Goal: Complete application form

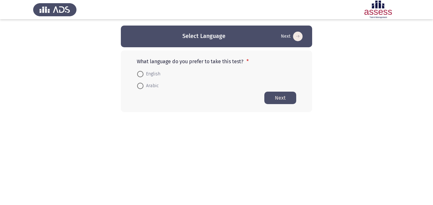
click at [142, 75] on span at bounding box center [140, 74] width 6 height 6
click at [142, 75] on input "English" at bounding box center [140, 74] width 6 height 6
radio input "true"
click at [275, 100] on button "Next" at bounding box center [280, 97] width 32 height 12
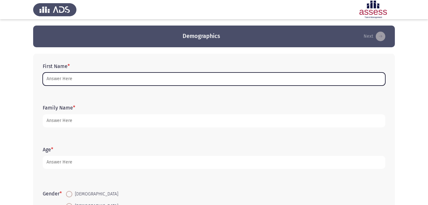
click at [69, 79] on input "First Name *" at bounding box center [214, 78] width 343 height 13
type input "f"
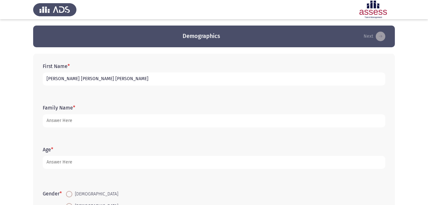
type input "[PERSON_NAME] [PERSON_NAME] [PERSON_NAME]"
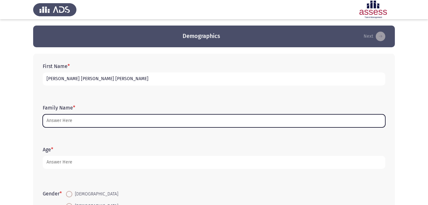
click at [66, 120] on input "Family Name *" at bounding box center [214, 120] width 343 height 13
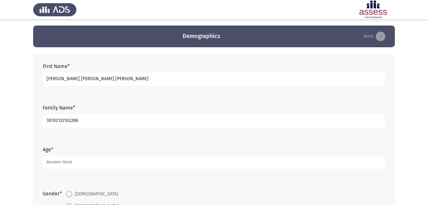
type input "30702132102286"
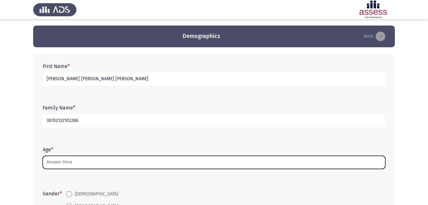
click at [75, 161] on input "Age *" at bounding box center [214, 162] width 343 height 13
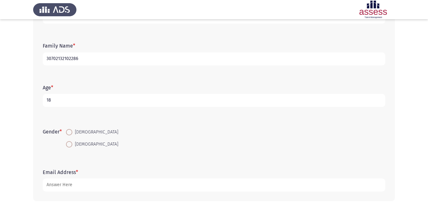
scroll to position [71, 0]
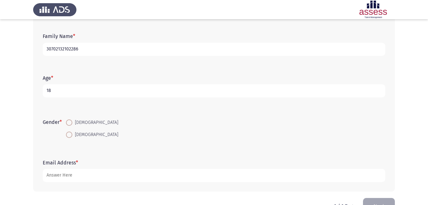
type input "18"
click at [69, 134] on span at bounding box center [69, 134] width 6 height 6
click at [69, 134] on input "[DEMOGRAPHIC_DATA]" at bounding box center [69, 134] width 6 height 6
radio input "true"
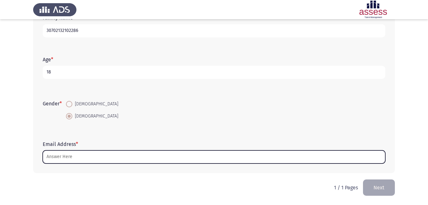
click at [63, 155] on input "Email Address *" at bounding box center [214, 156] width 343 height 13
type input "ب"
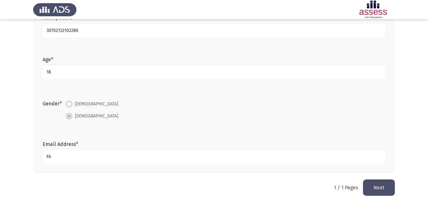
type input "F"
type input "[EMAIL_ADDRESS][DOMAIN_NAME]"
click at [373, 189] on button "Next" at bounding box center [379, 187] width 32 height 16
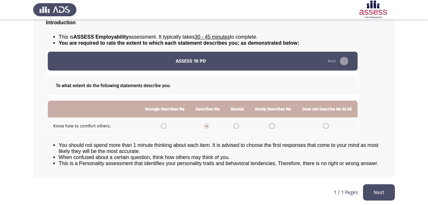
scroll to position [49, 0]
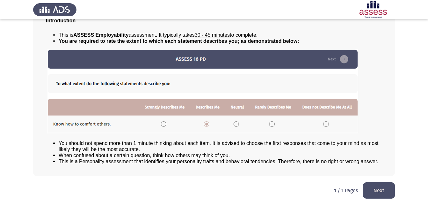
click at [375, 193] on button "Next" at bounding box center [379, 190] width 32 height 16
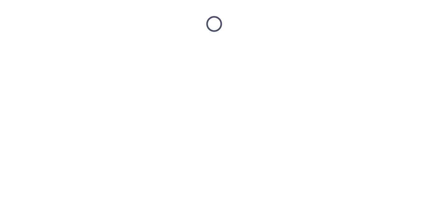
scroll to position [0, 0]
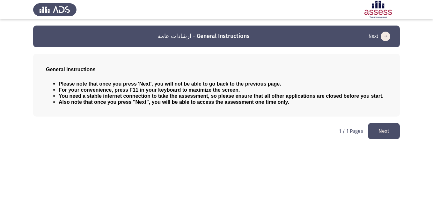
click at [386, 129] on button "Next" at bounding box center [384, 131] width 32 height 16
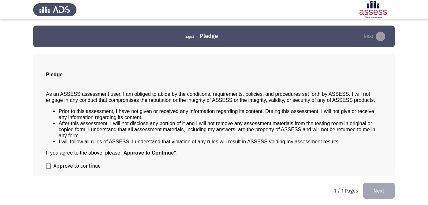
click at [48, 166] on span at bounding box center [48, 165] width 5 height 5
click at [48, 168] on input "Approve to continue" at bounding box center [48, 168] width 0 height 0
checkbox input "true"
click at [385, 193] on button "Next" at bounding box center [379, 190] width 32 height 16
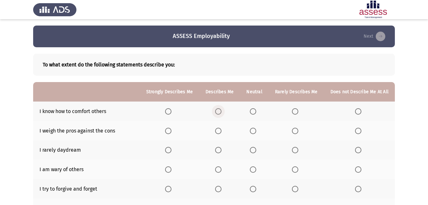
click at [222, 111] on span "Select an option" at bounding box center [218, 111] width 6 height 6
click at [222, 111] on input "Select an option" at bounding box center [218, 111] width 6 height 6
click at [217, 131] on th at bounding box center [219, 130] width 41 height 19
click at [222, 130] on span "Select an option" at bounding box center [218, 131] width 6 height 6
click at [222, 130] on input "Select an option" at bounding box center [218, 131] width 6 height 6
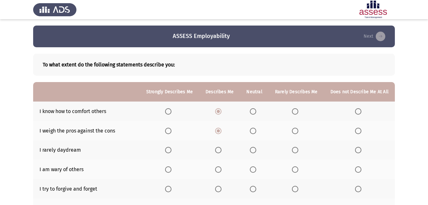
click at [256, 150] on span "Select an option" at bounding box center [253, 150] width 6 height 6
click at [256, 150] on input "Select an option" at bounding box center [253, 150] width 6 height 6
click at [222, 169] on span "Select an option" at bounding box center [218, 169] width 6 height 6
click at [222, 169] on input "Select an option" at bounding box center [218, 169] width 6 height 6
click at [172, 189] on span "Select an option" at bounding box center [168, 189] width 6 height 6
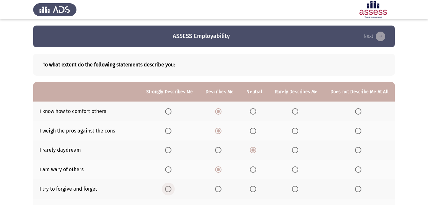
click at [172, 189] on input "Select an option" at bounding box center [168, 189] width 6 height 6
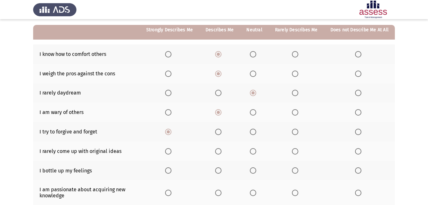
scroll to position [58, 0]
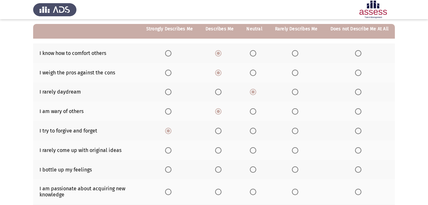
click at [222, 150] on span "Select an option" at bounding box center [218, 150] width 6 height 6
click at [222, 150] on input "Select an option" at bounding box center [218, 150] width 6 height 6
click at [256, 150] on span "Select an option" at bounding box center [253, 150] width 6 height 6
click at [256, 150] on input "Select an option" at bounding box center [253, 150] width 6 height 6
click at [255, 170] on span "Select an option" at bounding box center [253, 169] width 6 height 6
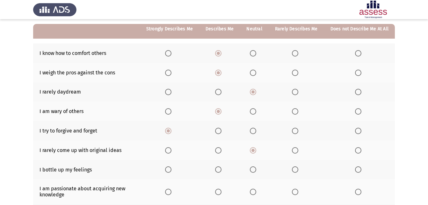
click at [255, 170] on input "Select an option" at bounding box center [253, 169] width 6 height 6
click at [222, 193] on span "Select an option" at bounding box center [218, 191] width 6 height 6
click at [222, 193] on input "Select an option" at bounding box center [218, 191] width 6 height 6
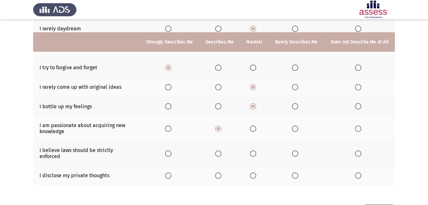
scroll to position [141, 0]
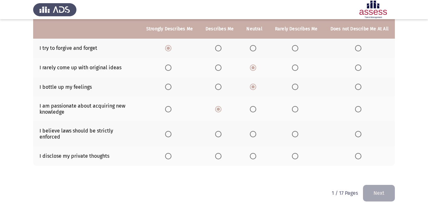
click at [255, 133] on span "Select an option" at bounding box center [253, 134] width 6 height 6
click at [255, 133] on input "Select an option" at bounding box center [253, 134] width 6 height 6
click at [254, 153] on span "Select an option" at bounding box center [253, 156] width 6 height 6
click at [254, 153] on input "Select an option" at bounding box center [253, 156] width 6 height 6
click at [378, 191] on button "Next" at bounding box center [379, 193] width 32 height 16
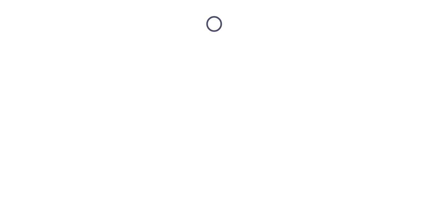
scroll to position [0, 0]
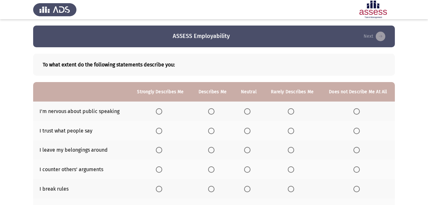
click at [401, 129] on app-assessment-container "ASSESS Employability Next To what extent do the following statements describe y…" at bounding box center [214, 170] width 428 height 289
click at [247, 112] on span "Select an option" at bounding box center [247, 111] width 6 height 6
click at [247, 112] on input "Select an option" at bounding box center [247, 111] width 6 height 6
click at [247, 131] on span "Select an option" at bounding box center [247, 131] width 0 height 0
click at [248, 131] on input "Select an option" at bounding box center [247, 131] width 6 height 6
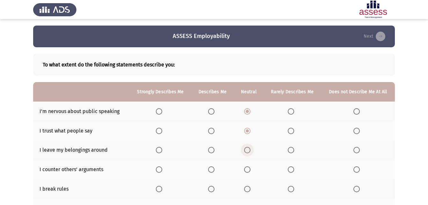
click at [246, 150] on span "Select an option" at bounding box center [247, 150] width 6 height 6
click at [246, 150] on input "Select an option" at bounding box center [247, 150] width 6 height 6
click at [294, 113] on span "Select an option" at bounding box center [291, 111] width 6 height 6
click at [294, 113] on input "Select an option" at bounding box center [291, 111] width 6 height 6
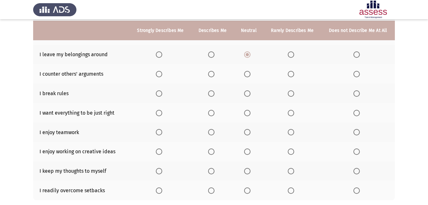
scroll to position [97, 0]
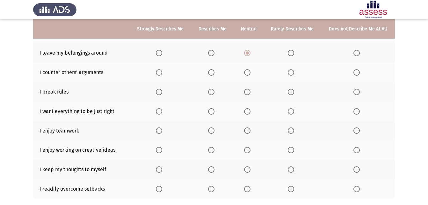
click at [290, 73] on span "Select an option" at bounding box center [291, 72] width 6 height 6
click at [290, 73] on input "Select an option" at bounding box center [291, 72] width 6 height 6
click at [357, 92] on span "Select an option" at bounding box center [357, 92] width 6 height 6
click at [357, 92] on input "Select an option" at bounding box center [357, 92] width 6 height 6
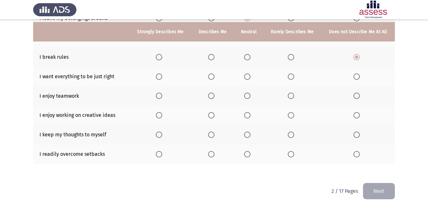
scroll to position [135, 0]
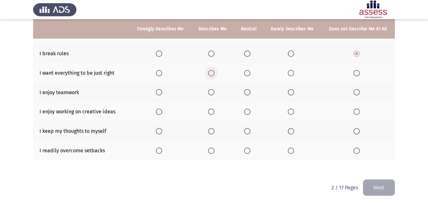
click at [209, 75] on span "Select an option" at bounding box center [211, 73] width 6 height 6
click at [209, 75] on input "Select an option" at bounding box center [211, 73] width 6 height 6
click at [211, 94] on span "Select an option" at bounding box center [211, 92] width 6 height 6
click at [211, 94] on input "Select an option" at bounding box center [211, 92] width 6 height 6
click at [161, 110] on span "Select an option" at bounding box center [159, 111] width 6 height 6
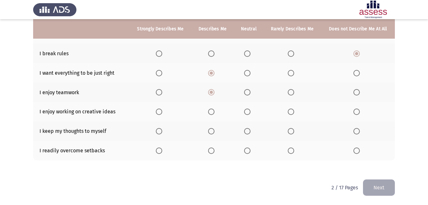
click at [161, 110] on input "Select an option" at bounding box center [159, 111] width 6 height 6
click at [288, 130] on span "Select an option" at bounding box center [291, 131] width 6 height 6
click at [288, 130] on input "Select an option" at bounding box center [291, 131] width 6 height 6
click at [247, 152] on span "Select an option" at bounding box center [247, 150] width 6 height 6
click at [247, 152] on input "Select an option" at bounding box center [247, 150] width 6 height 6
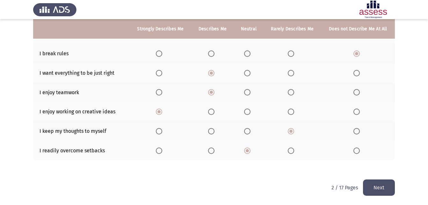
click at [387, 190] on button "Next" at bounding box center [379, 187] width 32 height 16
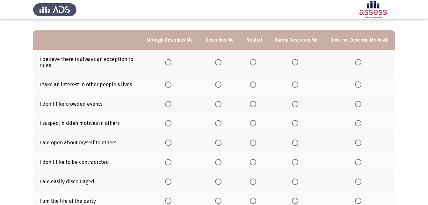
scroll to position [52, 0]
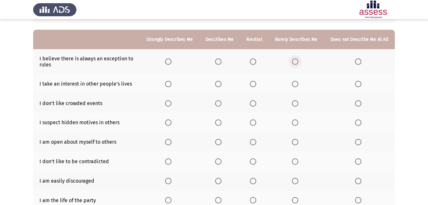
click at [297, 62] on span "Select an option" at bounding box center [295, 61] width 6 height 6
click at [297, 62] on input "Select an option" at bounding box center [295, 61] width 6 height 6
click at [297, 84] on span "Select an option" at bounding box center [295, 84] width 6 height 6
click at [297, 84] on input "Select an option" at bounding box center [295, 84] width 6 height 6
click at [256, 102] on span "Select an option" at bounding box center [253, 103] width 6 height 6
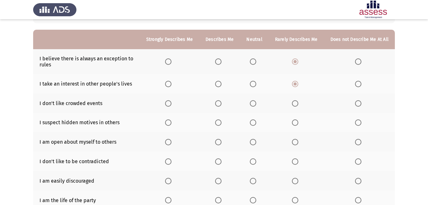
click at [256, 102] on input "Select an option" at bounding box center [253, 103] width 6 height 6
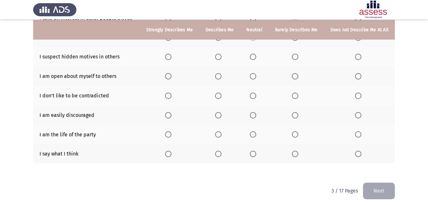
scroll to position [121, 0]
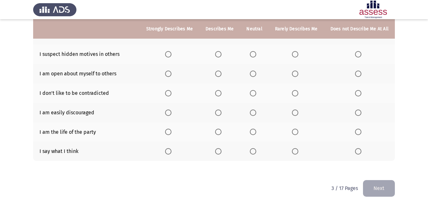
click at [253, 72] on span "Select an option" at bounding box center [253, 73] width 6 height 6
click at [253, 72] on input "Select an option" at bounding box center [253, 73] width 6 height 6
click at [297, 72] on span "Select an option" at bounding box center [295, 73] width 6 height 6
click at [297, 72] on input "Select an option" at bounding box center [295, 73] width 6 height 6
click at [255, 94] on span "Select an option" at bounding box center [253, 93] width 6 height 6
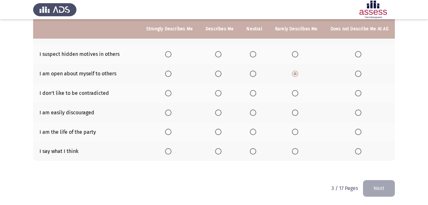
click at [255, 94] on input "Select an option" at bounding box center [253, 93] width 6 height 6
click at [222, 150] on span "Select an option" at bounding box center [218, 151] width 6 height 6
click at [222, 150] on input "Select an option" at bounding box center [218, 151] width 6 height 6
click at [253, 132] on span "Select an option" at bounding box center [253, 132] width 0 height 0
click at [255, 131] on input "Select an option" at bounding box center [253, 131] width 6 height 6
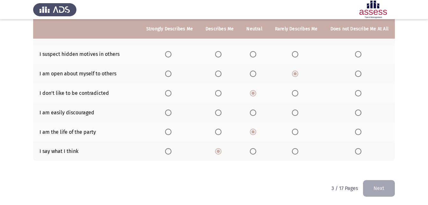
click at [221, 131] on span "Select an option" at bounding box center [218, 131] width 6 height 6
click at [221, 131] on input "Select an option" at bounding box center [218, 131] width 6 height 6
click at [256, 115] on span "Select an option" at bounding box center [253, 112] width 6 height 6
click at [256, 115] on input "Select an option" at bounding box center [253, 112] width 6 height 6
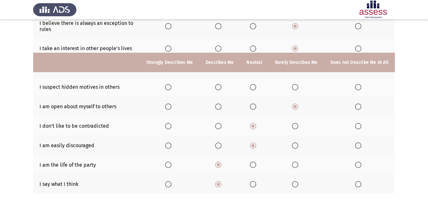
scroll to position [121, 0]
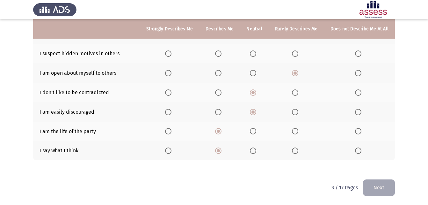
click at [381, 191] on button "Next" at bounding box center [379, 187] width 32 height 16
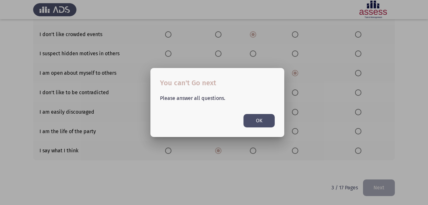
scroll to position [0, 0]
click at [398, 109] on div at bounding box center [214, 102] width 428 height 205
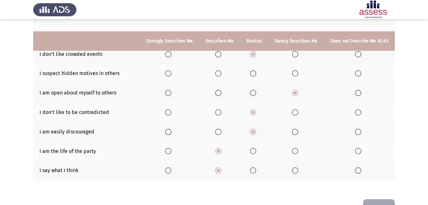
scroll to position [121, 0]
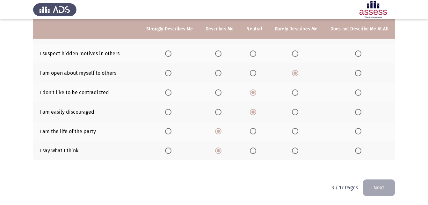
click at [252, 54] on span "Select an option" at bounding box center [253, 53] width 6 height 6
click at [252, 54] on input "Select an option" at bounding box center [253, 53] width 6 height 6
click at [379, 185] on button "Next" at bounding box center [379, 187] width 32 height 16
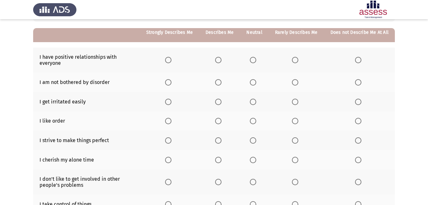
scroll to position [64, 0]
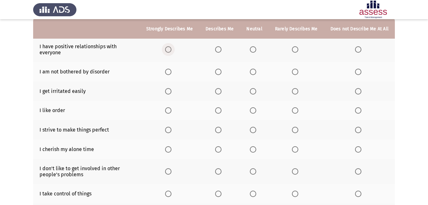
click at [172, 49] on span "Select an option" at bounding box center [168, 49] width 6 height 6
click at [172, 49] on input "Select an option" at bounding box center [168, 49] width 6 height 6
click at [255, 72] on span "Select an option" at bounding box center [253, 72] width 6 height 6
click at [255, 72] on input "Select an option" at bounding box center [253, 72] width 6 height 6
click at [256, 92] on span "Select an option" at bounding box center [253, 91] width 6 height 6
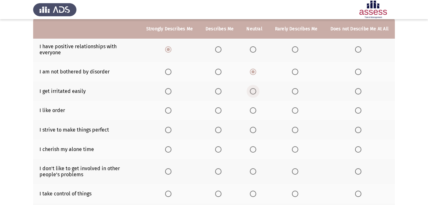
click at [256, 92] on input "Select an option" at bounding box center [253, 91] width 6 height 6
click at [294, 111] on span "Select an option" at bounding box center [295, 110] width 6 height 6
click at [294, 111] on input "Select an option" at bounding box center [295, 110] width 6 height 6
click at [171, 129] on span "Select an option" at bounding box center [168, 130] width 6 height 6
click at [171, 129] on input "Select an option" at bounding box center [168, 130] width 6 height 6
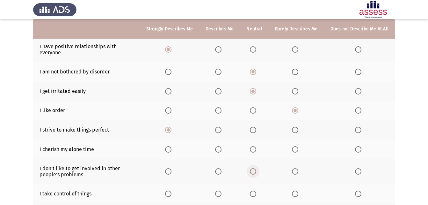
click at [254, 171] on span "Select an option" at bounding box center [253, 171] width 6 height 6
click at [254, 171] on input "Select an option" at bounding box center [253, 171] width 6 height 6
click at [219, 148] on span "Select an option" at bounding box center [218, 149] width 6 height 6
click at [219, 148] on input "Select an option" at bounding box center [218, 149] width 6 height 6
click at [222, 193] on span "Select an option" at bounding box center [218, 193] width 6 height 6
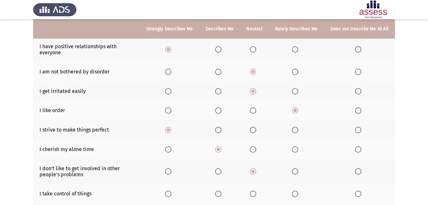
click at [222, 193] on input "Select an option" at bounding box center [218, 193] width 6 height 6
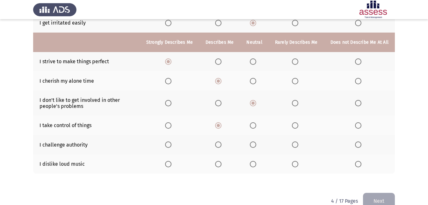
scroll to position [146, 0]
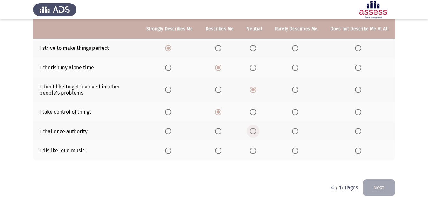
click at [256, 130] on span "Select an option" at bounding box center [253, 131] width 6 height 6
click at [256, 130] on input "Select an option" at bounding box center [253, 131] width 6 height 6
click at [295, 149] on span "Select an option" at bounding box center [295, 150] width 6 height 6
click at [295, 149] on input "Select an option" at bounding box center [295, 150] width 6 height 6
click at [385, 191] on button "Next" at bounding box center [379, 187] width 32 height 16
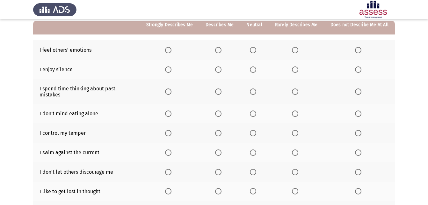
scroll to position [57, 0]
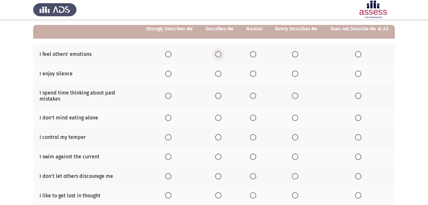
click at [221, 54] on span "Select an option" at bounding box center [218, 54] width 6 height 6
click at [221, 54] on input "Select an option" at bounding box center [218, 54] width 6 height 6
click at [222, 73] on span "Select an option" at bounding box center [218, 73] width 6 height 6
click at [222, 73] on input "Select an option" at bounding box center [218, 73] width 6 height 6
click at [253, 92] on span "Select an option" at bounding box center [253, 95] width 6 height 6
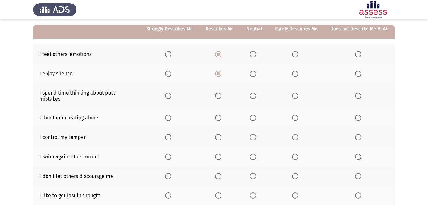
click at [253, 92] on input "Select an option" at bounding box center [253, 95] width 6 height 6
click at [218, 114] on span "Select an option" at bounding box center [218, 117] width 6 height 6
click at [218, 114] on input "Select an option" at bounding box center [218, 117] width 6 height 6
click at [222, 134] on span "Select an option" at bounding box center [218, 137] width 6 height 6
click at [222, 134] on input "Select an option" at bounding box center [218, 137] width 6 height 6
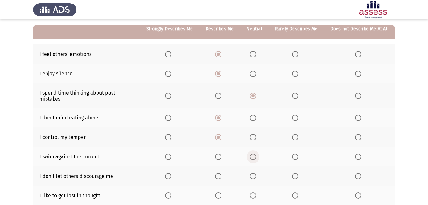
click at [256, 153] on span "Select an option" at bounding box center [253, 156] width 6 height 6
click at [256, 153] on input "Select an option" at bounding box center [253, 156] width 6 height 6
click at [222, 173] on span "Select an option" at bounding box center [218, 176] width 6 height 6
click at [222, 173] on input "Select an option" at bounding box center [218, 176] width 6 height 6
click at [297, 192] on span "Select an option" at bounding box center [295, 195] width 6 height 6
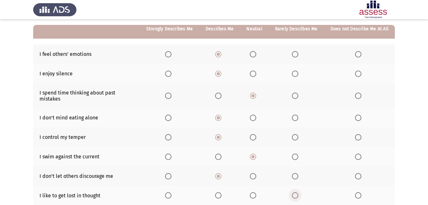
click at [297, 192] on input "Select an option" at bounding box center [295, 195] width 6 height 6
click at [360, 192] on span "Select an option" at bounding box center [358, 195] width 6 height 6
click at [360, 192] on input "Select an option" at bounding box center [358, 195] width 6 height 6
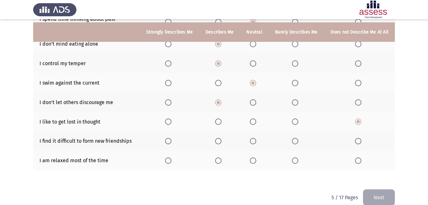
scroll to position [135, 0]
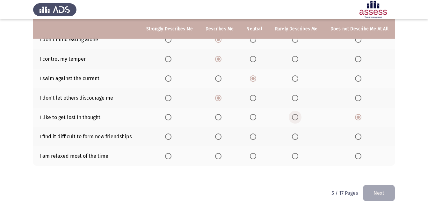
click at [296, 114] on span "Select an option" at bounding box center [295, 117] width 6 height 6
click at [296, 114] on input "Select an option" at bounding box center [295, 117] width 6 height 6
click at [358, 133] on span "Select an option" at bounding box center [358, 136] width 6 height 6
click at [358, 133] on input "Select an option" at bounding box center [358, 136] width 6 height 6
click at [258, 153] on label "Select an option" at bounding box center [254, 156] width 9 height 6
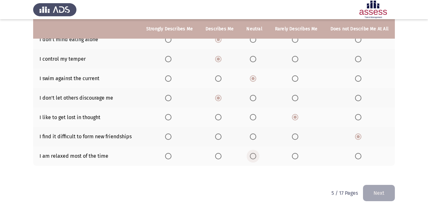
click at [256, 153] on input "Select an option" at bounding box center [253, 156] width 6 height 6
click at [372, 189] on button "Next" at bounding box center [379, 193] width 32 height 16
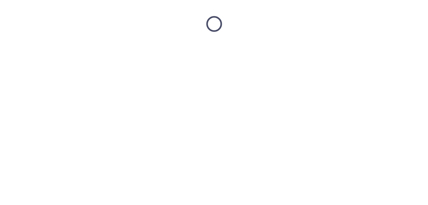
scroll to position [0, 0]
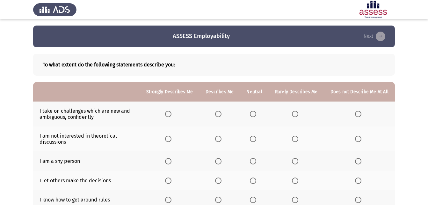
drag, startPoint x: 428, startPoint y: 58, endPoint x: 431, endPoint y: 72, distance: 14.8
click at [428, 72] on html "ASSESS Employability Next To what extent do the following statements describe y…" at bounding box center [214, 181] width 428 height 362
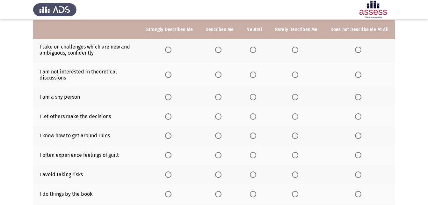
scroll to position [65, 0]
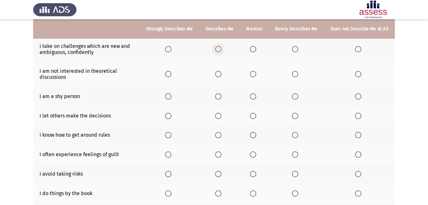
click at [222, 47] on span "Select an option" at bounding box center [218, 49] width 6 height 6
click at [222, 47] on input "Select an option" at bounding box center [218, 49] width 6 height 6
click at [259, 74] on label "Select an option" at bounding box center [254, 74] width 9 height 6
click at [256, 74] on input "Select an option" at bounding box center [253, 74] width 6 height 6
click at [222, 97] on span "Select an option" at bounding box center [218, 96] width 6 height 6
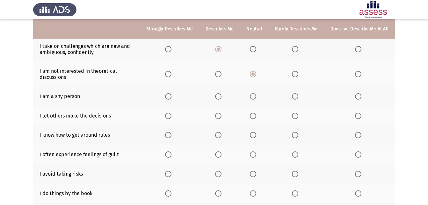
click at [222, 97] on input "Select an option" at bounding box center [218, 96] width 6 height 6
click at [298, 117] on span "Select an option" at bounding box center [295, 116] width 6 height 6
click at [298, 117] on input "Select an option" at bounding box center [295, 116] width 6 height 6
click at [219, 137] on span "Select an option" at bounding box center [218, 135] width 6 height 6
click at [219, 137] on input "Select an option" at bounding box center [218, 135] width 6 height 6
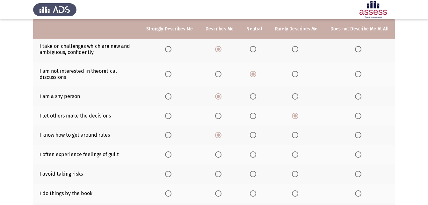
click at [296, 154] on span "Select an option" at bounding box center [295, 154] width 6 height 6
click at [296, 154] on input "Select an option" at bounding box center [295, 154] width 6 height 6
click at [254, 175] on span "Select an option" at bounding box center [253, 174] width 6 height 6
click at [254, 175] on input "Select an option" at bounding box center [253, 174] width 6 height 6
click at [256, 192] on span "Select an option" at bounding box center [253, 193] width 6 height 6
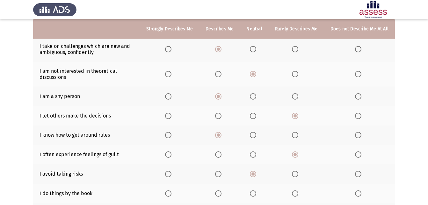
click at [256, 192] on input "Select an option" at bounding box center [253, 193] width 6 height 6
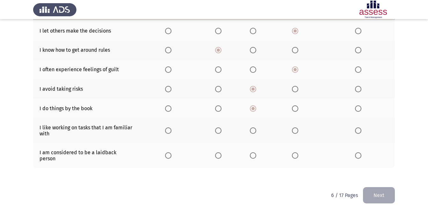
scroll to position [151, 0]
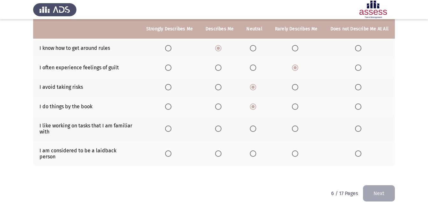
click at [221, 125] on mat-radio-button "Select an option" at bounding box center [219, 128] width 9 height 7
click at [221, 131] on span "Select an option" at bounding box center [218, 128] width 6 height 6
click at [221, 131] on input "Select an option" at bounding box center [218, 128] width 6 height 6
click at [222, 150] on span "Select an option" at bounding box center [218, 153] width 6 height 6
click at [222, 150] on input "Select an option" at bounding box center [218, 153] width 6 height 6
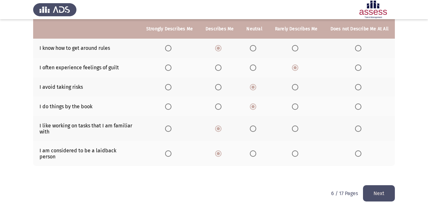
click at [386, 187] on button "Next" at bounding box center [379, 193] width 32 height 16
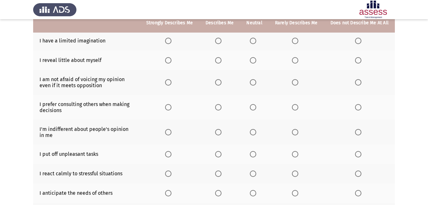
scroll to position [64, 0]
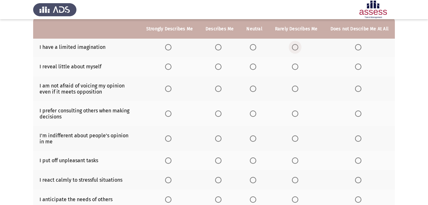
click at [297, 45] on span "Select an option" at bounding box center [295, 47] width 6 height 6
click at [297, 45] on input "Select an option" at bounding box center [295, 47] width 6 height 6
click at [222, 70] on span "Select an option" at bounding box center [218, 66] width 6 height 6
click at [222, 70] on input "Select an option" at bounding box center [218, 66] width 6 height 6
click at [255, 66] on span "Select an option" at bounding box center [253, 66] width 6 height 6
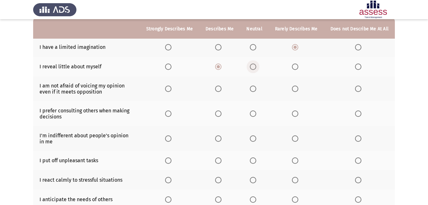
click at [255, 66] on input "Select an option" at bounding box center [253, 66] width 6 height 6
click at [298, 64] on span "Select an option" at bounding box center [295, 66] width 6 height 6
click at [298, 64] on input "Select an option" at bounding box center [295, 66] width 6 height 6
click at [255, 89] on span "Select an option" at bounding box center [253, 88] width 6 height 6
click at [255, 89] on input "Select an option" at bounding box center [253, 88] width 6 height 6
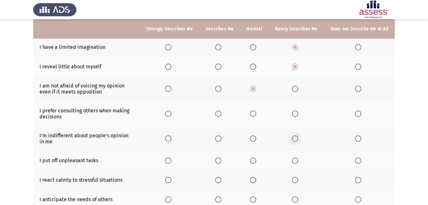
click at [298, 135] on span "Select an option" at bounding box center [295, 138] width 6 height 6
click at [298, 135] on input "Select an option" at bounding box center [295, 138] width 6 height 6
click at [295, 114] on span "Select an option" at bounding box center [295, 113] width 6 height 6
click at [295, 114] on input "Select an option" at bounding box center [295, 113] width 6 height 6
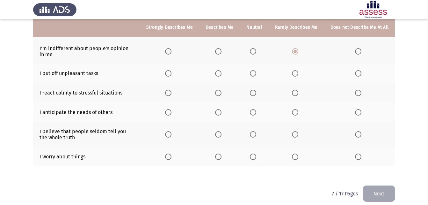
scroll to position [157, 0]
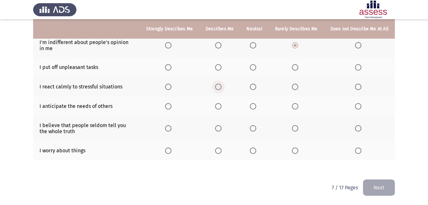
click at [222, 89] on span "Select an option" at bounding box center [218, 87] width 6 height 6
click at [222, 89] on input "Select an option" at bounding box center [218, 87] width 6 height 6
click at [253, 107] on span "Select an option" at bounding box center [253, 106] width 6 height 6
click at [253, 107] on input "Select an option" at bounding box center [253, 106] width 6 height 6
click at [256, 128] on span "Select an option" at bounding box center [253, 128] width 6 height 6
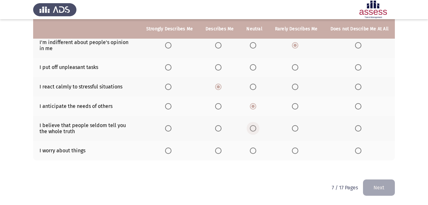
click at [256, 128] on input "Select an option" at bounding box center [253, 128] width 6 height 6
click at [298, 151] on span "Select an option" at bounding box center [295, 150] width 6 height 6
click at [298, 151] on input "Select an option" at bounding box center [295, 150] width 6 height 6
click at [255, 66] on span "Select an option" at bounding box center [253, 67] width 6 height 6
click at [255, 66] on input "Select an option" at bounding box center [253, 67] width 6 height 6
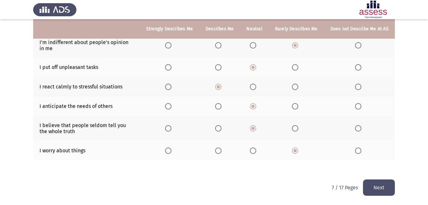
click at [298, 68] on span "Select an option" at bounding box center [295, 67] width 6 height 6
click at [298, 68] on input "Select an option" at bounding box center [295, 67] width 6 height 6
click at [381, 186] on button "Next" at bounding box center [379, 187] width 32 height 16
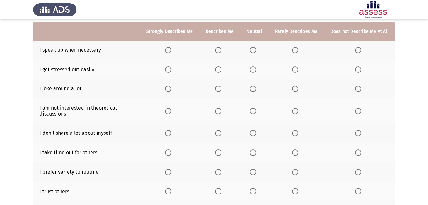
scroll to position [64, 0]
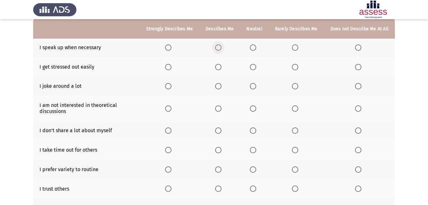
click at [221, 47] on span "Select an option" at bounding box center [218, 47] width 6 height 6
click at [221, 47] on input "Select an option" at bounding box center [218, 47] width 6 height 6
click at [171, 50] on span "Select an option" at bounding box center [168, 47] width 6 height 6
click at [171, 50] on input "Select an option" at bounding box center [168, 47] width 6 height 6
click at [220, 67] on span "Select an option" at bounding box center [218, 67] width 6 height 6
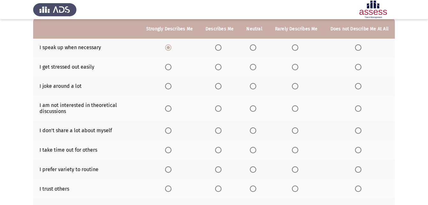
click at [220, 67] on input "Select an option" at bounding box center [218, 67] width 6 height 6
click at [221, 87] on span "Select an option" at bounding box center [218, 86] width 6 height 6
click at [221, 87] on input "Select an option" at bounding box center [218, 86] width 6 height 6
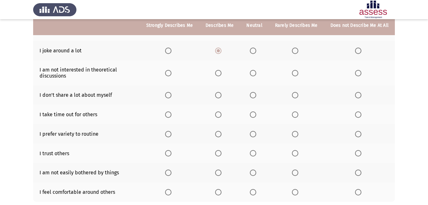
scroll to position [96, 0]
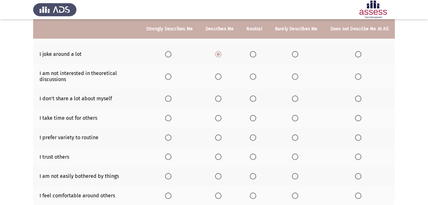
click at [222, 99] on span "Select an option" at bounding box center [218, 98] width 6 height 6
click at [222, 99] on input "Select an option" at bounding box center [218, 98] width 6 height 6
click at [219, 116] on span "Select an option" at bounding box center [218, 118] width 6 height 6
click at [219, 116] on input "Select an option" at bounding box center [218, 118] width 6 height 6
click at [169, 139] on span "Select an option" at bounding box center [168, 137] width 6 height 6
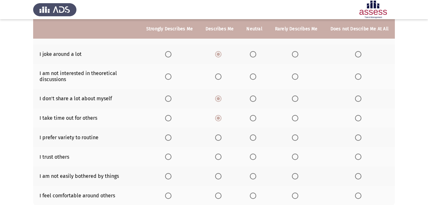
click at [169, 139] on input "Select an option" at bounding box center [168, 137] width 6 height 6
click at [256, 157] on span "Select an option" at bounding box center [253, 156] width 6 height 6
click at [256, 157] on input "Select an option" at bounding box center [253, 156] width 6 height 6
click at [256, 177] on span "Select an option" at bounding box center [253, 176] width 6 height 6
click at [256, 177] on input "Select an option" at bounding box center [253, 176] width 6 height 6
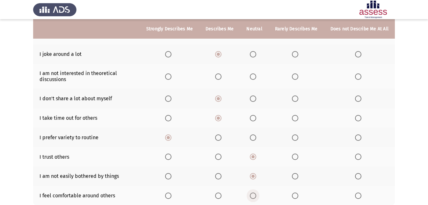
click at [254, 197] on span "Select an option" at bounding box center [253, 195] width 6 height 6
click at [254, 197] on input "Select an option" at bounding box center [253, 195] width 6 height 6
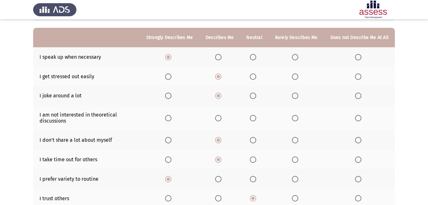
scroll to position [43, 0]
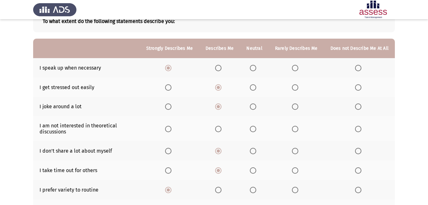
click at [254, 129] on span "Select an option" at bounding box center [253, 129] width 6 height 6
click at [254, 129] on input "Select an option" at bounding box center [253, 129] width 6 height 6
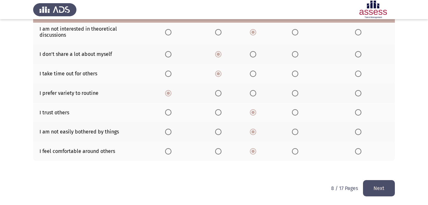
scroll to position [141, 0]
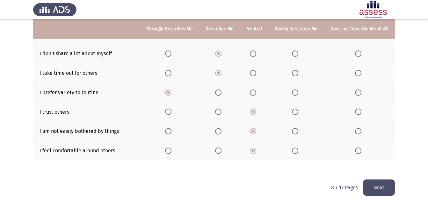
click at [376, 190] on button "Next" at bounding box center [379, 187] width 32 height 16
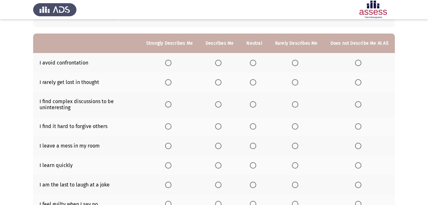
scroll to position [0, 0]
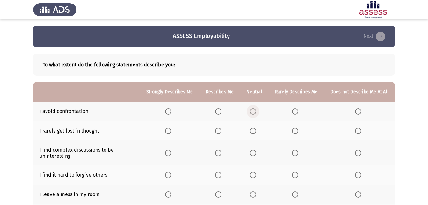
click at [253, 110] on span "Select an option" at bounding box center [253, 111] width 6 height 6
click at [253, 110] on input "Select an option" at bounding box center [253, 111] width 6 height 6
click at [296, 128] on span "Select an option" at bounding box center [295, 131] width 6 height 6
click at [296, 128] on input "Select an option" at bounding box center [295, 131] width 6 height 6
click at [360, 176] on span "Select an option" at bounding box center [358, 175] width 6 height 6
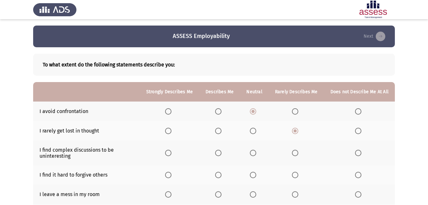
click at [360, 176] on input "Select an option" at bounding box center [358, 175] width 6 height 6
click at [296, 173] on span "Select an option" at bounding box center [295, 175] width 6 height 6
click at [296, 173] on input "Select an option" at bounding box center [295, 175] width 6 height 6
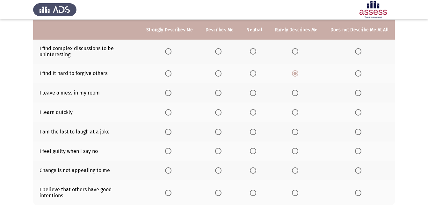
scroll to position [104, 0]
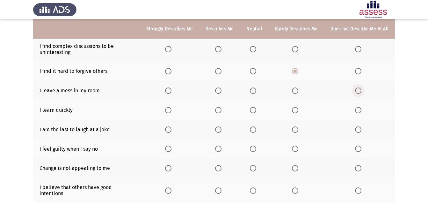
click at [359, 89] on span "Select an option" at bounding box center [358, 90] width 6 height 6
click at [359, 89] on input "Select an option" at bounding box center [358, 90] width 6 height 6
click at [222, 112] on span "Select an option" at bounding box center [218, 110] width 6 height 6
click at [222, 112] on input "Select an option" at bounding box center [218, 110] width 6 height 6
click at [362, 131] on span "Select an option" at bounding box center [358, 129] width 6 height 6
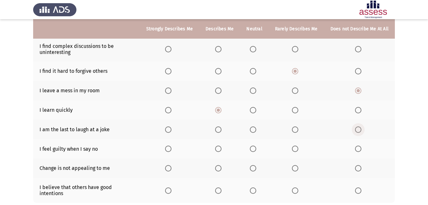
click at [362, 131] on input "Select an option" at bounding box center [358, 129] width 6 height 6
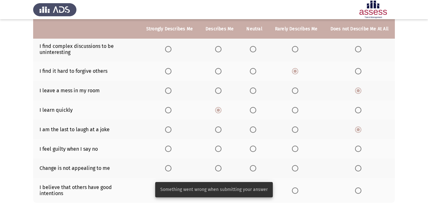
click at [255, 148] on span "Select an option" at bounding box center [253, 148] width 6 height 6
click at [255, 148] on input "Select an option" at bounding box center [253, 148] width 6 height 6
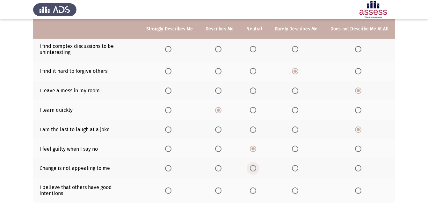
click at [255, 168] on span "Select an option" at bounding box center [253, 168] width 6 height 6
click at [255, 168] on input "Select an option" at bounding box center [253, 168] width 6 height 6
click at [293, 166] on span "Select an option" at bounding box center [295, 168] width 6 height 6
click at [293, 166] on input "Select an option" at bounding box center [295, 168] width 6 height 6
click at [222, 189] on span "Select an option" at bounding box center [218, 190] width 6 height 6
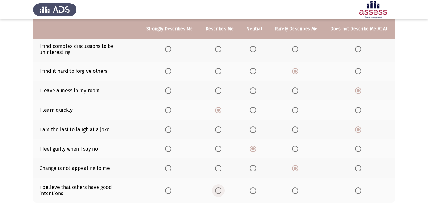
click at [222, 189] on input "Select an option" at bounding box center [218, 190] width 6 height 6
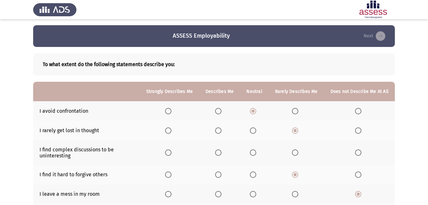
scroll to position [0, 0]
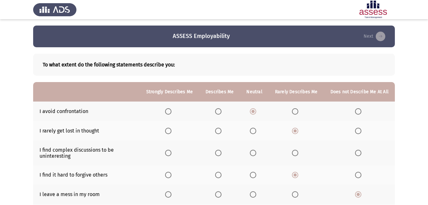
click at [256, 151] on span "Select an option" at bounding box center [253, 153] width 6 height 6
click at [256, 151] on input "Select an option" at bounding box center [253, 153] width 6 height 6
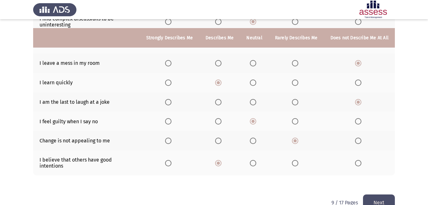
scroll to position [141, 0]
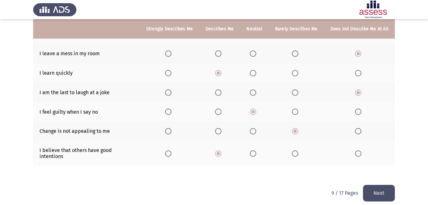
click at [391, 185] on button "Next" at bounding box center [379, 193] width 32 height 16
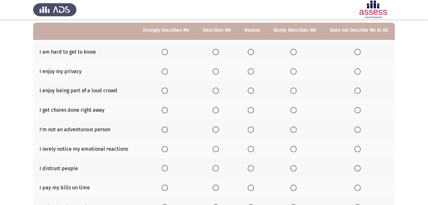
scroll to position [61, 0]
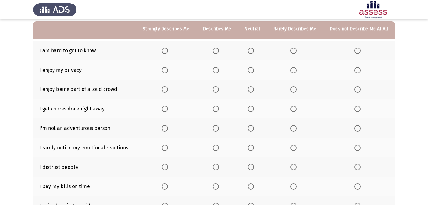
click at [360, 51] on span "Select an option" at bounding box center [358, 51] width 6 height 6
click at [360, 51] on input "Select an option" at bounding box center [358, 51] width 6 height 6
click at [164, 70] on span "Select an option" at bounding box center [165, 70] width 6 height 6
click at [164, 70] on input "Select an option" at bounding box center [165, 70] width 6 height 6
click at [294, 91] on span "Select an option" at bounding box center [293, 89] width 6 height 6
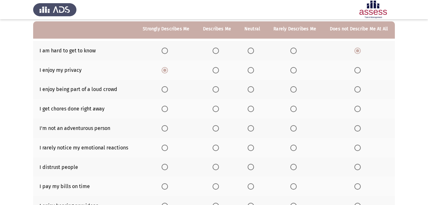
click at [294, 91] on input "Select an option" at bounding box center [293, 89] width 6 height 6
click at [216, 109] on span "Select an option" at bounding box center [216, 109] width 6 height 6
click at [216, 109] on input "Select an option" at bounding box center [216, 109] width 6 height 6
click at [293, 129] on span "Select an option" at bounding box center [293, 128] width 6 height 6
click at [293, 129] on input "Select an option" at bounding box center [293, 128] width 6 height 6
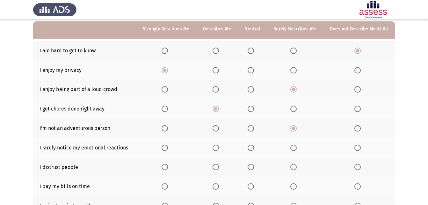
click at [218, 147] on span "Select an option" at bounding box center [216, 147] width 6 height 6
click at [218, 147] on input "Select an option" at bounding box center [216, 147] width 6 height 6
click at [296, 166] on span "Select an option" at bounding box center [293, 167] width 6 height 6
click at [296, 166] on input "Select an option" at bounding box center [293, 167] width 6 height 6
click at [254, 186] on label "Select an option" at bounding box center [252, 186] width 9 height 6
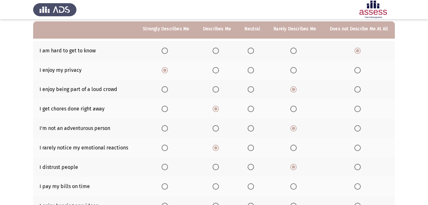
click at [254, 186] on input "Select an option" at bounding box center [251, 186] width 6 height 6
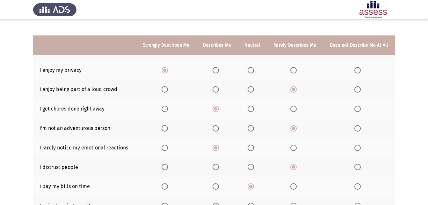
scroll to position [92, 0]
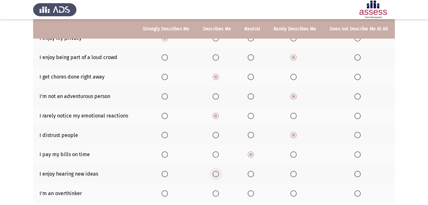
click at [216, 176] on span "Select an option" at bounding box center [216, 174] width 6 height 6
click at [216, 176] on input "Select an option" at bounding box center [216, 174] width 6 height 6
click at [250, 194] on span "Select an option" at bounding box center [251, 193] width 6 height 6
click at [250, 194] on input "Select an option" at bounding box center [251, 193] width 6 height 6
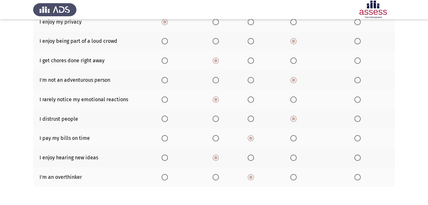
scroll to position [135, 0]
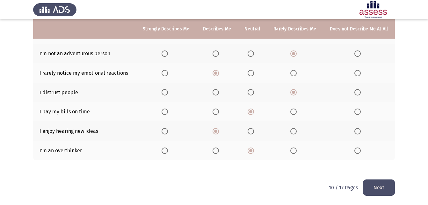
click at [376, 181] on button "Next" at bounding box center [379, 187] width 32 height 16
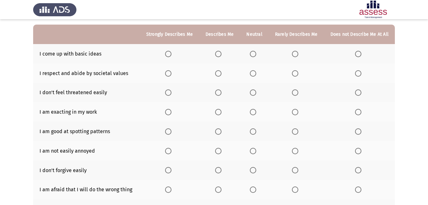
scroll to position [62, 0]
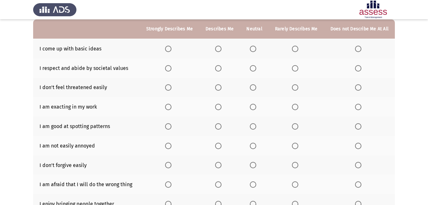
click at [295, 48] on span "Select an option" at bounding box center [295, 49] width 6 height 6
click at [295, 48] on input "Select an option" at bounding box center [295, 49] width 6 height 6
click at [220, 68] on span "Select an option" at bounding box center [218, 68] width 6 height 6
click at [220, 68] on input "Select an option" at bounding box center [218, 68] width 6 height 6
click at [172, 69] on span "Select an option" at bounding box center [168, 68] width 6 height 6
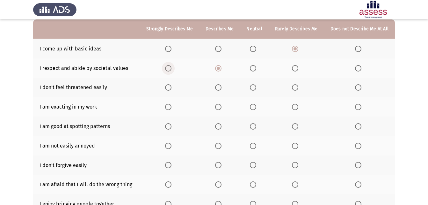
click at [172, 69] on input "Select an option" at bounding box center [168, 68] width 6 height 6
click at [255, 86] on span "Select an option" at bounding box center [253, 87] width 6 height 6
click at [255, 86] on input "Select an option" at bounding box center [253, 87] width 6 height 6
click at [172, 107] on span "Select an option" at bounding box center [168, 107] width 6 height 6
click at [172, 107] on input "Select an option" at bounding box center [168, 107] width 6 height 6
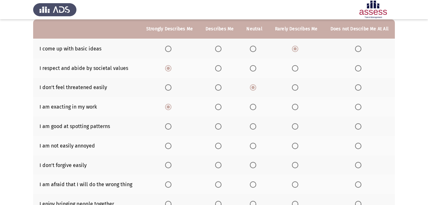
click at [253, 126] on span "Select an option" at bounding box center [253, 126] width 6 height 6
click at [253, 126] on input "Select an option" at bounding box center [253, 126] width 6 height 6
click at [219, 149] on th at bounding box center [219, 145] width 41 height 19
click at [220, 146] on span "Select an option" at bounding box center [218, 146] width 6 height 6
click at [220, 146] on input "Select an option" at bounding box center [218, 146] width 6 height 6
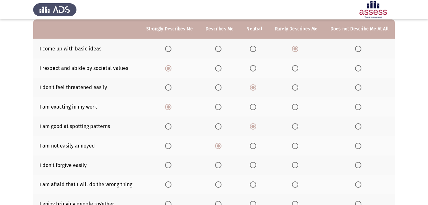
click at [296, 143] on span "Select an option" at bounding box center [295, 146] width 6 height 6
click at [296, 143] on input "Select an option" at bounding box center [295, 146] width 6 height 6
click at [297, 166] on span "Select an option" at bounding box center [295, 165] width 6 height 6
click at [297, 166] on input "Select an option" at bounding box center [295, 165] width 6 height 6
click at [222, 182] on span "Select an option" at bounding box center [218, 184] width 6 height 6
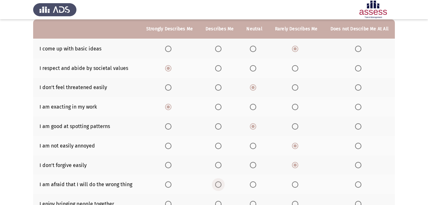
click at [222, 182] on input "Select an option" at bounding box center [218, 184] width 6 height 6
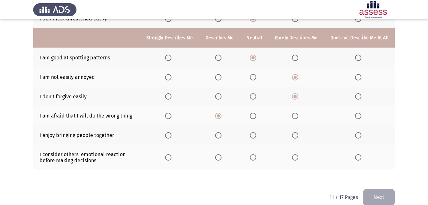
scroll to position [141, 0]
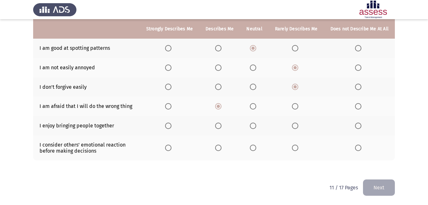
click at [222, 126] on span "Select an option" at bounding box center [218, 125] width 6 height 6
click at [222, 126] on input "Select an option" at bounding box center [218, 125] width 6 height 6
click at [295, 148] on span "Select an option" at bounding box center [295, 147] width 6 height 6
click at [295, 148] on input "Select an option" at bounding box center [295, 147] width 6 height 6
click at [254, 147] on span "Select an option" at bounding box center [253, 147] width 6 height 6
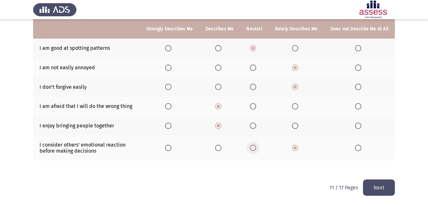
click at [254, 147] on input "Select an option" at bounding box center [253, 147] width 6 height 6
click at [391, 190] on button "Next" at bounding box center [379, 187] width 32 height 16
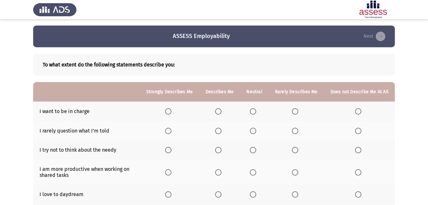
click at [221, 109] on span "Select an option" at bounding box center [218, 111] width 6 height 6
click at [221, 109] on input "Select an option" at bounding box center [218, 111] width 6 height 6
click at [256, 130] on span "Select an option" at bounding box center [253, 131] width 6 height 6
click at [256, 130] on input "Select an option" at bounding box center [253, 131] width 6 height 6
click at [296, 150] on span "Select an option" at bounding box center [295, 150] width 6 height 6
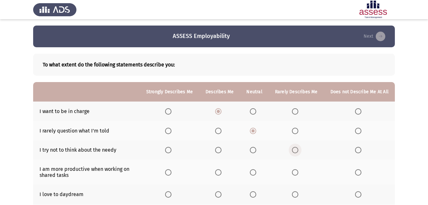
click at [296, 150] on input "Select an option" at bounding box center [295, 150] width 6 height 6
click at [220, 170] on span "Select an option" at bounding box center [218, 172] width 6 height 6
click at [220, 170] on input "Select an option" at bounding box center [218, 172] width 6 height 6
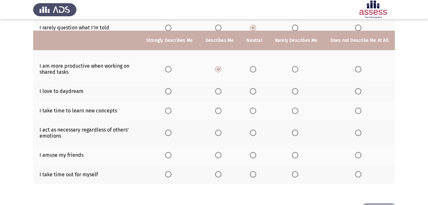
scroll to position [114, 0]
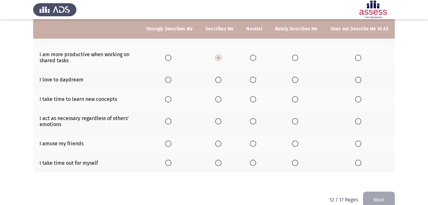
click at [256, 83] on span "Select an option" at bounding box center [253, 80] width 6 height 6
click at [256, 83] on input "Select an option" at bounding box center [253, 80] width 6 height 6
click at [253, 99] on span "Select an option" at bounding box center [253, 99] width 0 height 0
click at [255, 99] on input "Select an option" at bounding box center [253, 99] width 6 height 6
click at [254, 124] on span "Select an option" at bounding box center [253, 121] width 6 height 6
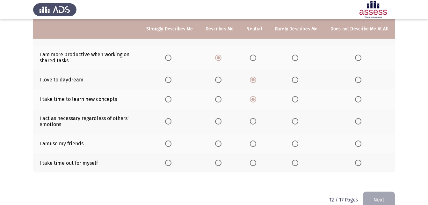
click at [254, 124] on input "Select an option" at bounding box center [253, 121] width 6 height 6
click at [256, 145] on span "Select an option" at bounding box center [253, 143] width 6 height 6
click at [256, 145] on input "Select an option" at bounding box center [253, 143] width 6 height 6
click at [255, 165] on span "Select an option" at bounding box center [253, 162] width 6 height 6
click at [255, 165] on input "Select an option" at bounding box center [253, 162] width 6 height 6
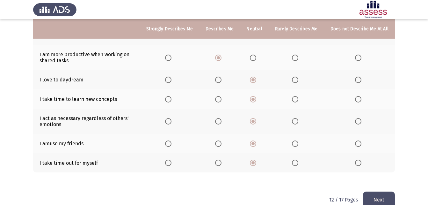
click at [379, 195] on button "Next" at bounding box center [379, 199] width 32 height 16
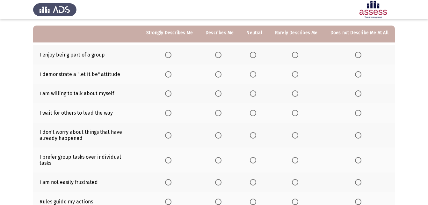
scroll to position [64, 0]
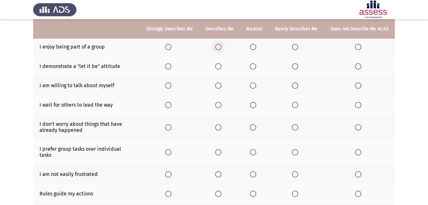
click at [222, 47] on span "Select an option" at bounding box center [218, 47] width 6 height 6
click at [222, 47] on input "Select an option" at bounding box center [218, 47] width 6 height 6
click at [220, 65] on span "Select an option" at bounding box center [218, 66] width 6 height 6
click at [220, 65] on input "Select an option" at bounding box center [218, 66] width 6 height 6
click at [297, 66] on span "Select an option" at bounding box center [295, 66] width 6 height 6
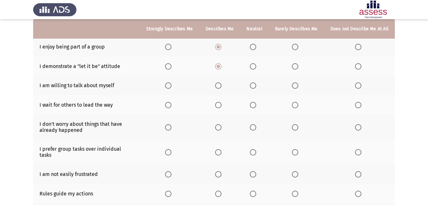
click at [297, 66] on input "Select an option" at bounding box center [295, 66] width 6 height 6
click at [255, 85] on span "Select an option" at bounding box center [253, 85] width 6 height 6
click at [255, 85] on input "Select an option" at bounding box center [253, 85] width 6 height 6
click at [298, 104] on span "Select an option" at bounding box center [295, 105] width 6 height 6
click at [298, 104] on input "Select an option" at bounding box center [295, 105] width 6 height 6
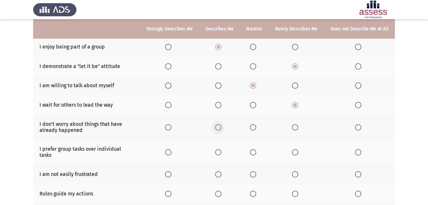
click at [220, 126] on span "Select an option" at bounding box center [218, 127] width 6 height 6
click at [220, 126] on input "Select an option" at bounding box center [218, 127] width 6 height 6
click at [221, 150] on span "Select an option" at bounding box center [218, 152] width 6 height 6
click at [221, 150] on input "Select an option" at bounding box center [218, 152] width 6 height 6
click at [178, 187] on th at bounding box center [169, 193] width 59 height 19
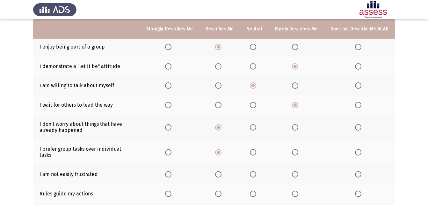
click at [168, 184] on th at bounding box center [169, 193] width 59 height 19
click at [172, 190] on span "Select an option" at bounding box center [168, 193] width 6 height 6
click at [172, 190] on input "Select an option" at bounding box center [168, 193] width 6 height 6
click at [256, 171] on span "Select an option" at bounding box center [253, 174] width 6 height 6
click at [256, 171] on input "Select an option" at bounding box center [253, 174] width 6 height 6
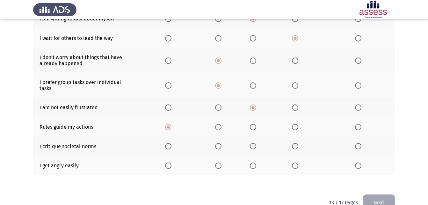
scroll to position [141, 0]
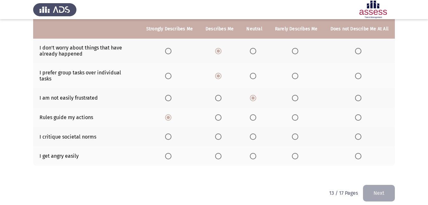
click at [255, 133] on span "Select an option" at bounding box center [253, 136] width 6 height 6
click at [255, 133] on input "Select an option" at bounding box center [253, 136] width 6 height 6
click at [254, 153] on span "Select an option" at bounding box center [253, 156] width 6 height 6
click at [254, 153] on input "Select an option" at bounding box center [253, 156] width 6 height 6
click at [385, 193] on button "Next" at bounding box center [379, 193] width 32 height 16
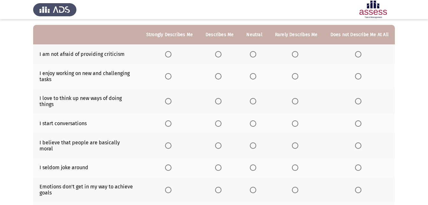
scroll to position [58, 0]
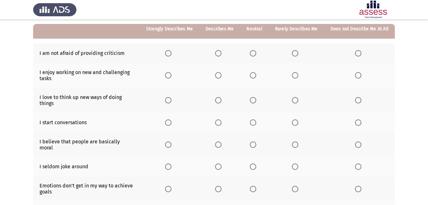
click at [254, 55] on span "Select an option" at bounding box center [253, 53] width 6 height 6
click at [254, 55] on input "Select an option" at bounding box center [253, 53] width 6 height 6
click at [220, 75] on span "Select an option" at bounding box center [218, 75] width 6 height 6
click at [220, 75] on input "Select an option" at bounding box center [218, 75] width 6 height 6
click at [220, 101] on span "Select an option" at bounding box center [218, 100] width 6 height 6
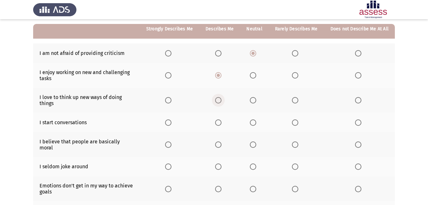
click at [220, 101] on input "Select an option" at bounding box center [218, 100] width 6 height 6
click at [220, 124] on span "Select an option" at bounding box center [218, 122] width 6 height 6
click at [220, 124] on input "Select an option" at bounding box center [218, 122] width 6 height 6
click at [296, 122] on span "Select an option" at bounding box center [295, 122] width 6 height 6
click at [296, 122] on input "Select an option" at bounding box center [295, 122] width 6 height 6
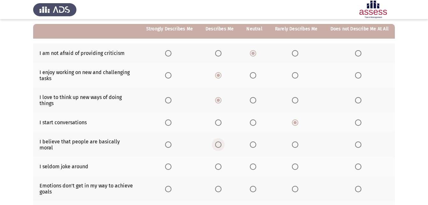
click at [222, 143] on span "Select an option" at bounding box center [218, 144] width 6 height 6
click at [222, 143] on input "Select an option" at bounding box center [218, 144] width 6 height 6
click at [220, 163] on span "Select an option" at bounding box center [218, 166] width 6 height 6
click at [220, 163] on input "Select an option" at bounding box center [218, 166] width 6 height 6
click at [296, 186] on span "Select an option" at bounding box center [295, 189] width 6 height 6
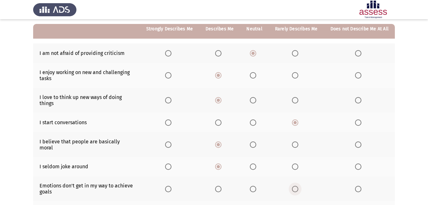
click at [296, 186] on input "Select an option" at bounding box center [295, 189] width 6 height 6
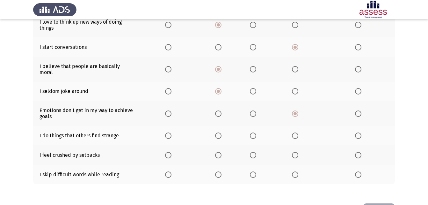
scroll to position [151, 0]
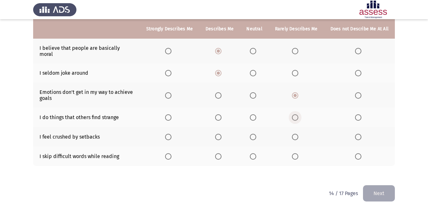
click at [296, 114] on span "Select an option" at bounding box center [295, 117] width 6 height 6
click at [296, 114] on input "Select an option" at bounding box center [295, 117] width 6 height 6
click at [358, 114] on span "Select an option" at bounding box center [358, 117] width 6 height 6
click at [358, 114] on input "Select an option" at bounding box center [358, 117] width 6 height 6
click at [298, 134] on span "Select an option" at bounding box center [295, 137] width 6 height 6
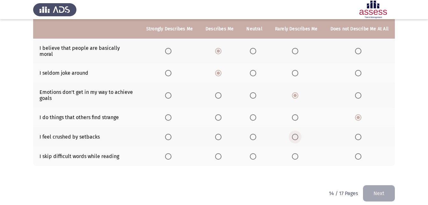
click at [298, 134] on input "Select an option" at bounding box center [295, 137] width 6 height 6
click at [298, 153] on span "Select an option" at bounding box center [295, 156] width 6 height 6
click at [298, 153] on input "Select an option" at bounding box center [295, 156] width 6 height 6
click at [374, 192] on button "Next" at bounding box center [379, 193] width 32 height 16
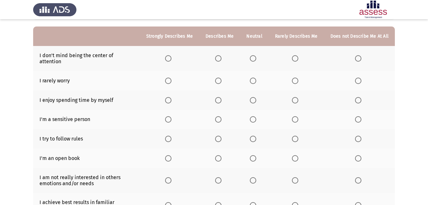
scroll to position [50, 0]
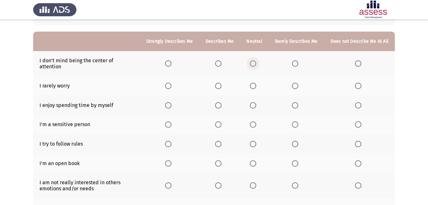
click at [255, 64] on span "Select an option" at bounding box center [253, 63] width 6 height 6
click at [255, 64] on input "Select an option" at bounding box center [253, 63] width 6 height 6
click at [298, 60] on span "Select an option" at bounding box center [295, 63] width 6 height 6
click at [298, 60] on input "Select an option" at bounding box center [295, 63] width 6 height 6
click at [254, 83] on span "Select an option" at bounding box center [253, 86] width 6 height 6
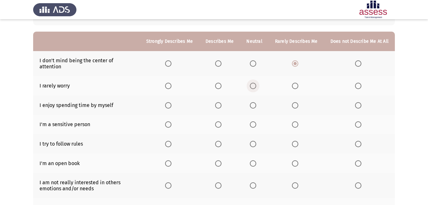
click at [254, 83] on input "Select an option" at bounding box center [253, 86] width 6 height 6
click at [222, 102] on span "Select an option" at bounding box center [218, 105] width 6 height 6
click at [222, 102] on input "Select an option" at bounding box center [218, 105] width 6 height 6
click at [219, 121] on span "Select an option" at bounding box center [218, 124] width 6 height 6
click at [219, 121] on input "Select an option" at bounding box center [218, 124] width 6 height 6
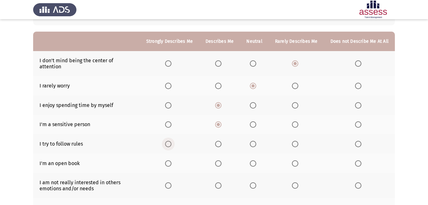
click at [172, 141] on span "Select an option" at bounding box center [168, 144] width 6 height 6
click at [172, 141] on input "Select an option" at bounding box center [168, 144] width 6 height 6
click at [293, 160] on span "Select an option" at bounding box center [295, 163] width 6 height 6
click at [293, 160] on input "Select an option" at bounding box center [295, 163] width 6 height 6
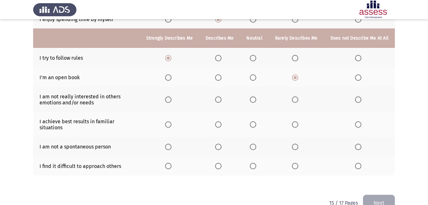
scroll to position [146, 0]
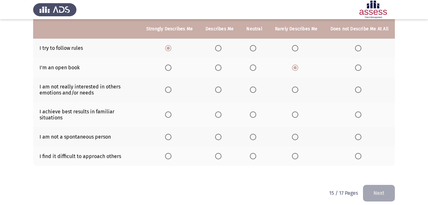
click at [255, 86] on span "Select an option" at bounding box center [253, 89] width 6 height 6
click at [255, 86] on input "Select an option" at bounding box center [253, 89] width 6 height 6
click at [358, 134] on span "Select an option" at bounding box center [358, 137] width 6 height 6
click at [358, 134] on input "Select an option" at bounding box center [358, 137] width 6 height 6
click at [298, 153] on span "Select an option" at bounding box center [295, 156] width 6 height 6
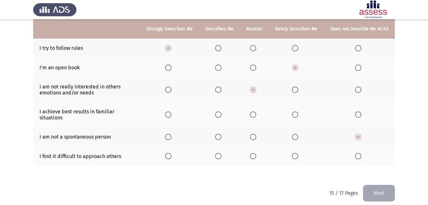
click at [298, 153] on input "Select an option" at bounding box center [295, 156] width 6 height 6
click at [218, 111] on span "Select an option" at bounding box center [218, 114] width 6 height 6
click at [218, 111] on input "Select an option" at bounding box center [218, 114] width 6 height 6
click at [373, 185] on button "Next" at bounding box center [379, 193] width 32 height 16
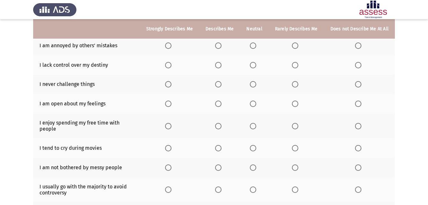
scroll to position [67, 0]
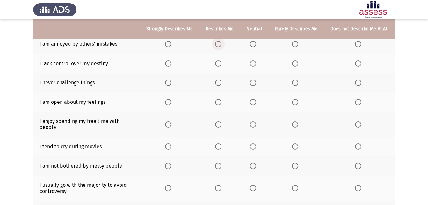
click at [222, 45] on span "Select an option" at bounding box center [218, 44] width 6 height 6
click at [222, 45] on input "Select an option" at bounding box center [218, 44] width 6 height 6
click at [254, 64] on span "Select an option" at bounding box center [253, 63] width 6 height 6
click at [254, 64] on input "Select an option" at bounding box center [253, 63] width 6 height 6
click at [357, 85] on span "Select an option" at bounding box center [358, 82] width 6 height 6
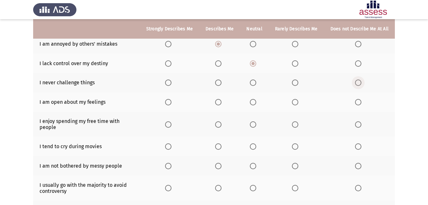
click at [357, 85] on input "Select an option" at bounding box center [358, 82] width 6 height 6
click at [300, 104] on label "Select an option" at bounding box center [296, 102] width 9 height 6
click at [298, 104] on input "Select an option" at bounding box center [295, 102] width 6 height 6
click at [255, 124] on span "Select an option" at bounding box center [253, 124] width 6 height 6
click at [255, 124] on input "Select an option" at bounding box center [253, 124] width 6 height 6
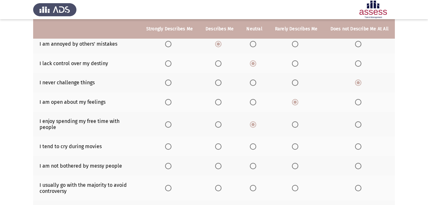
click at [360, 143] on span "Select an option" at bounding box center [358, 146] width 6 height 6
click at [360, 143] on input "Select an option" at bounding box center [358, 146] width 6 height 6
click at [298, 143] on span "Select an option" at bounding box center [295, 146] width 6 height 6
click at [298, 143] on input "Select an option" at bounding box center [295, 146] width 6 height 6
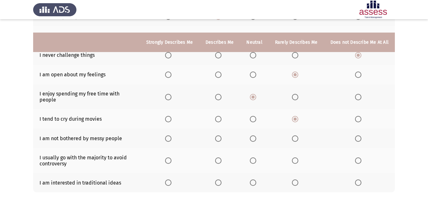
scroll to position [121, 0]
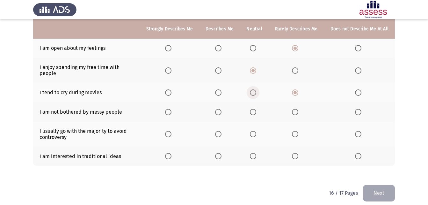
click at [256, 89] on span "Select an option" at bounding box center [253, 92] width 6 height 6
click at [256, 89] on input "Select an option" at bounding box center [253, 92] width 6 height 6
click at [357, 109] on span "Select an option" at bounding box center [358, 112] width 6 height 6
click at [357, 109] on input "Select an option" at bounding box center [358, 112] width 6 height 6
click at [220, 131] on span "Select an option" at bounding box center [218, 134] width 6 height 6
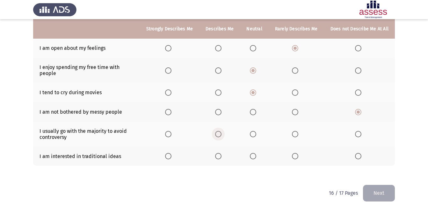
click at [220, 131] on input "Select an option" at bounding box center [218, 134] width 6 height 6
click at [171, 131] on span "Select an option" at bounding box center [168, 134] width 6 height 6
click at [171, 131] on input "Select an option" at bounding box center [168, 134] width 6 height 6
click at [254, 153] on span "Select an option" at bounding box center [253, 156] width 6 height 6
click at [254, 153] on input "Select an option" at bounding box center [253, 156] width 6 height 6
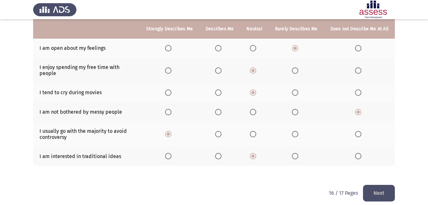
click at [383, 189] on button "Next" at bounding box center [379, 193] width 32 height 16
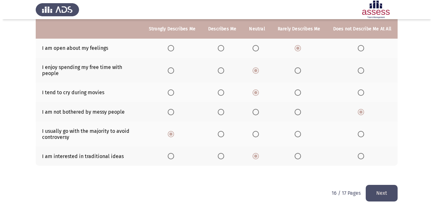
scroll to position [0, 0]
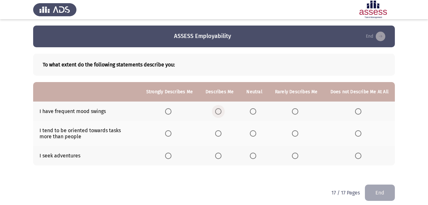
click at [220, 112] on span "Select an option" at bounding box center [218, 111] width 6 height 6
click at [220, 112] on input "Select an option" at bounding box center [218, 111] width 6 height 6
click at [216, 132] on th at bounding box center [219, 133] width 41 height 25
click at [220, 134] on span "Select an option" at bounding box center [218, 133] width 6 height 6
click at [220, 134] on input "Select an option" at bounding box center [218, 133] width 6 height 6
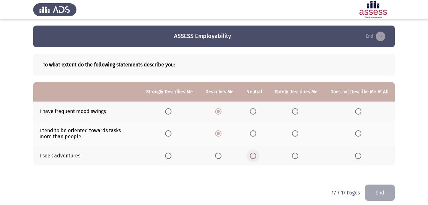
click at [252, 156] on span "Select an option" at bounding box center [253, 155] width 6 height 6
click at [252, 156] on input "Select an option" at bounding box center [253, 155] width 6 height 6
click at [388, 189] on button "End" at bounding box center [380, 192] width 30 height 16
